Goal: Find specific page/section: Find specific page/section

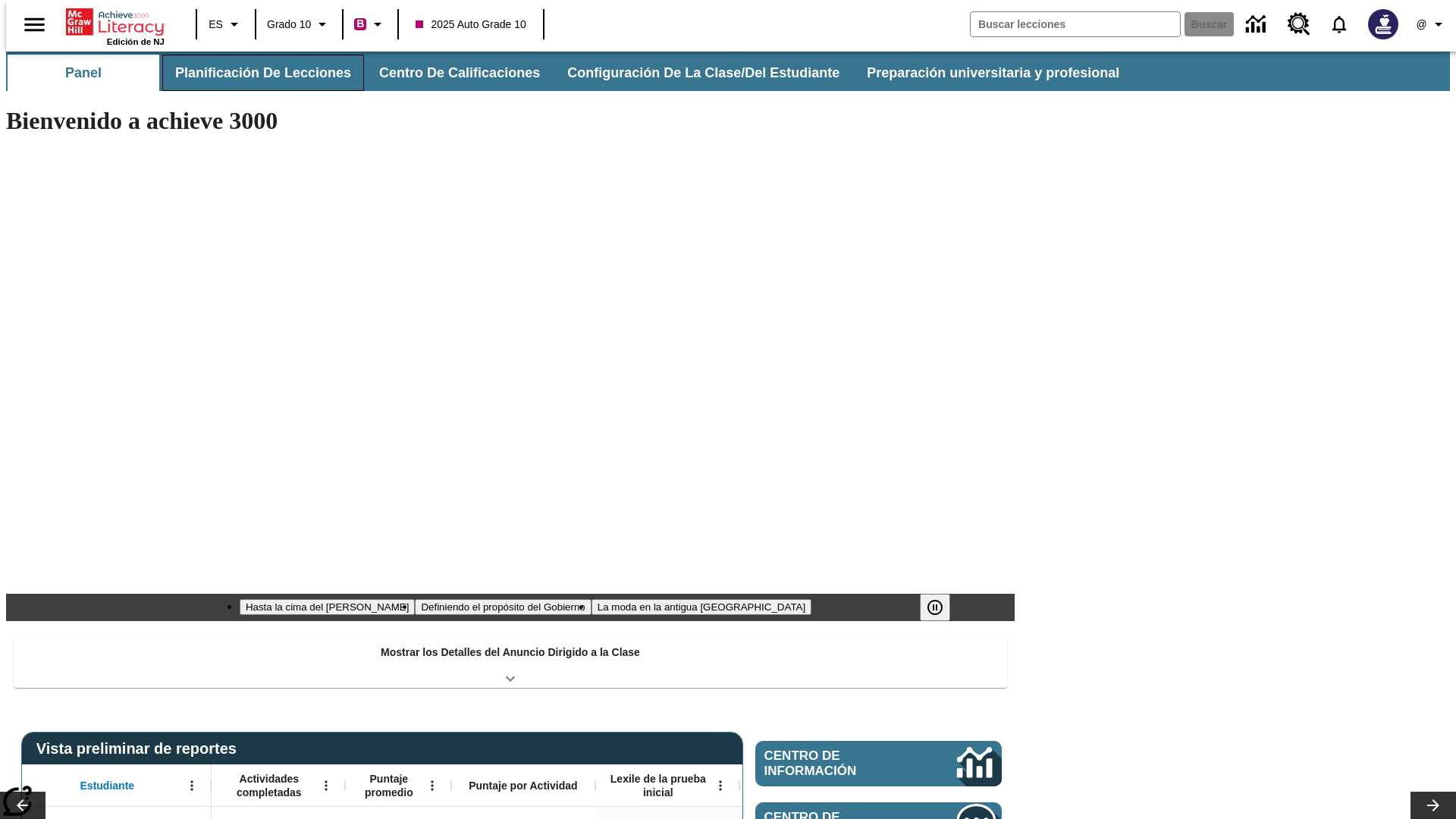
click at [254, 73] on button "Planificación de lecciones" at bounding box center [263, 73] width 201 height 37
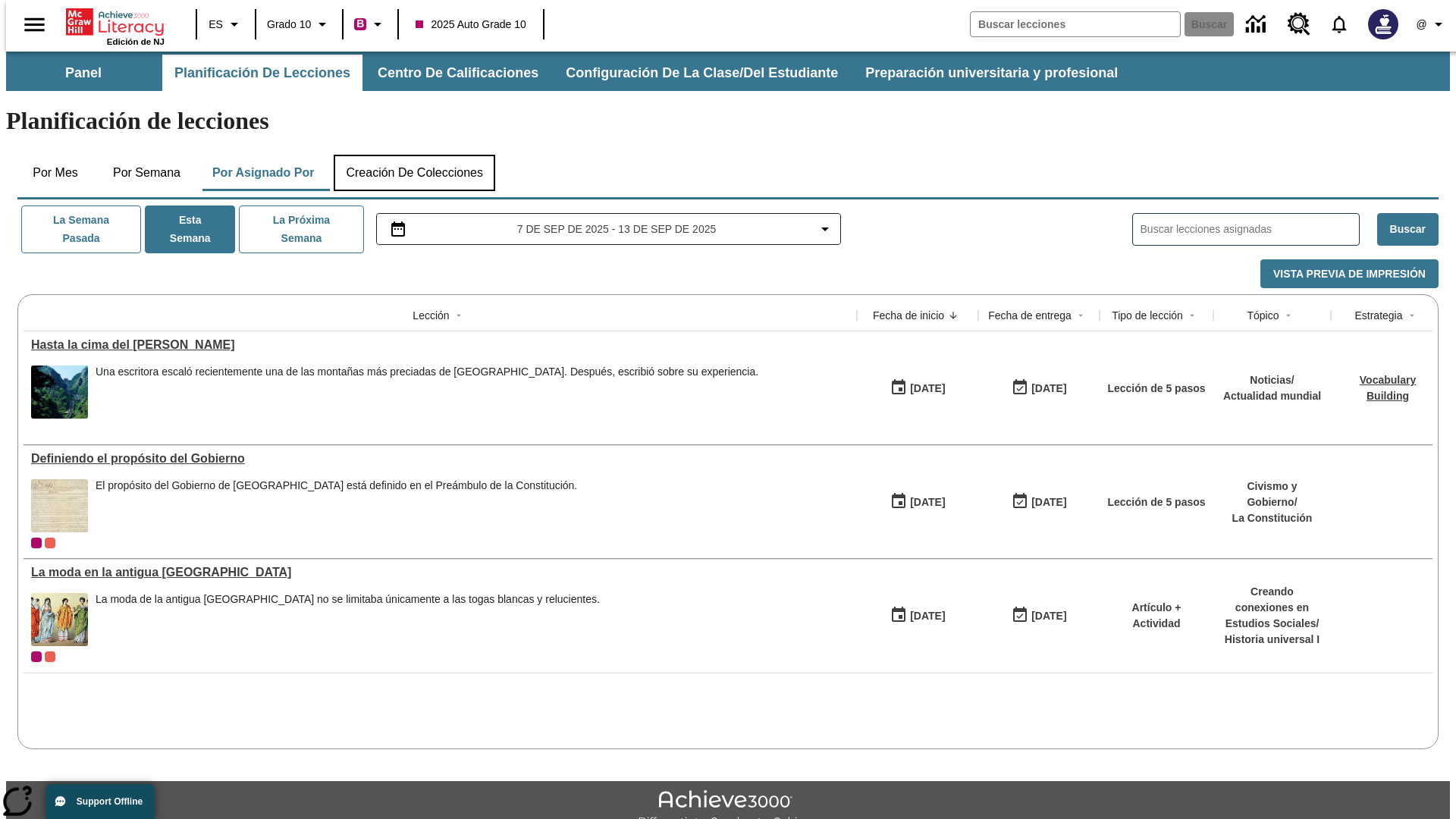
click at [414, 155] on button "Creación de colecciones" at bounding box center [414, 173] width 162 height 37
